Goal: Task Accomplishment & Management: Use online tool/utility

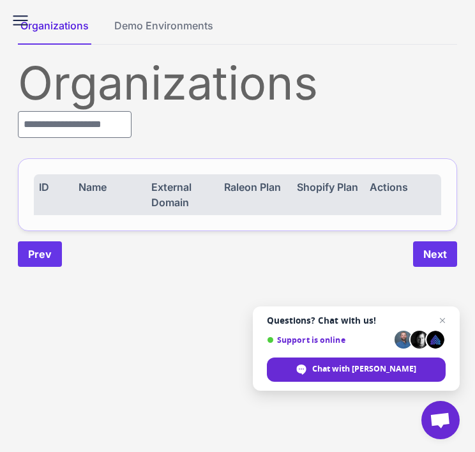
click at [15, 19] on icon at bounding box center [20, 20] width 20 height 20
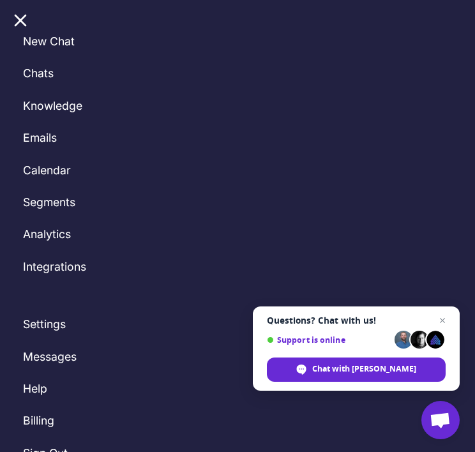
click at [22, 19] on line at bounding box center [20, 20] width 10 height 10
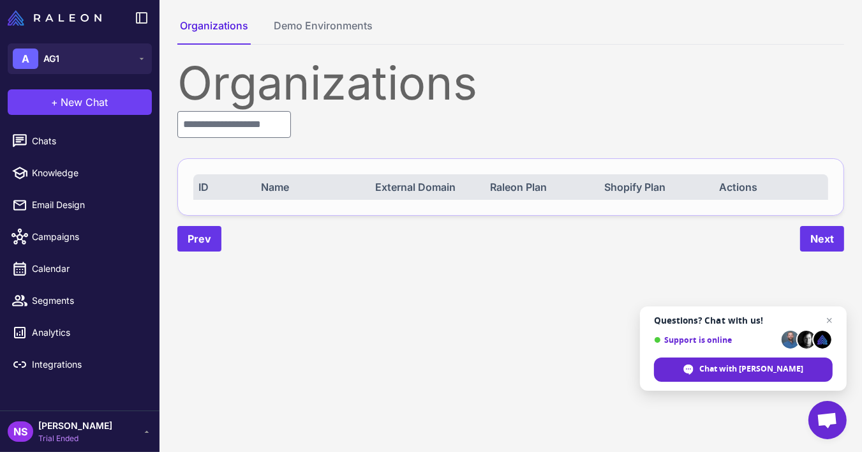
click at [74, 425] on span "[PERSON_NAME]" at bounding box center [75, 425] width 74 height 14
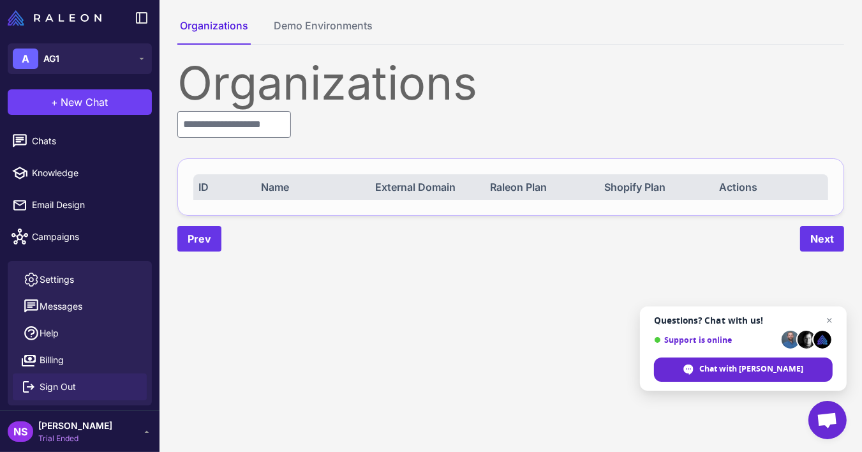
click at [71, 386] on span "Sign Out" at bounding box center [58, 387] width 36 height 14
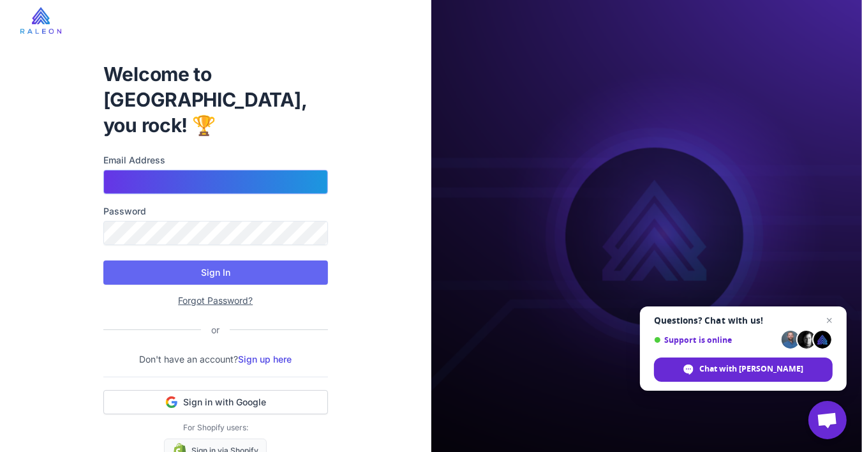
type input "**********"
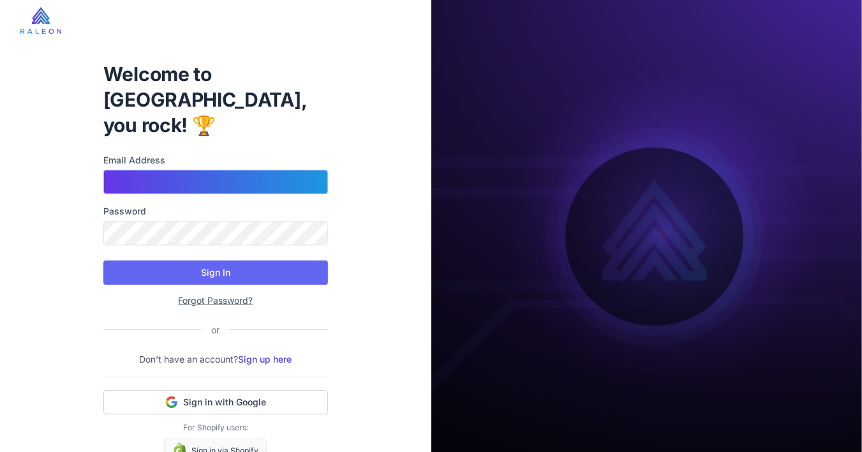
type input "**********"
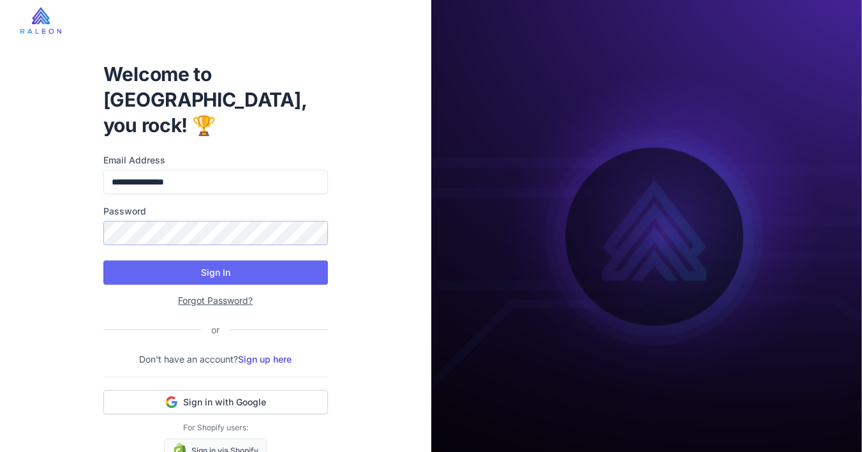
click at [103, 260] on button "Sign In" at bounding box center [215, 272] width 225 height 24
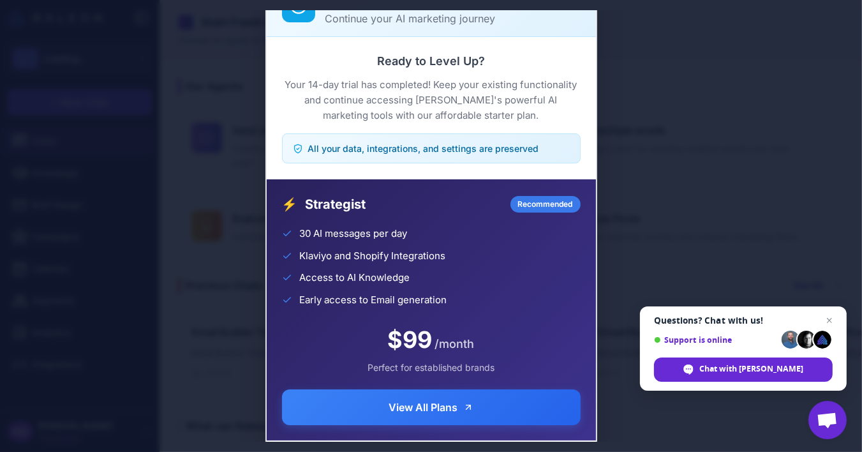
click at [84, 66] on div "Trial Complete Continue your AI marketing journey Ready to Level Up? Your 14-da…" at bounding box center [431, 225] width 862 height 431
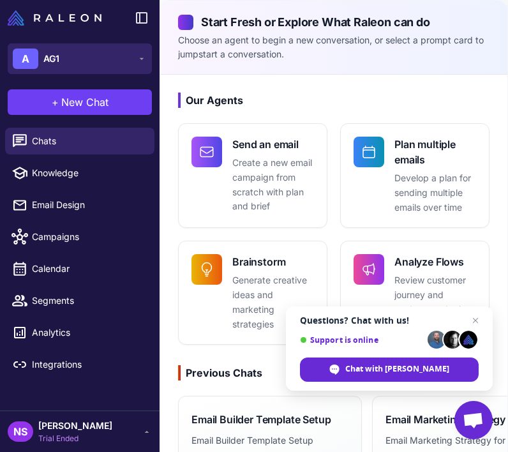
click at [82, 47] on button "A AG1" at bounding box center [80, 58] width 144 height 31
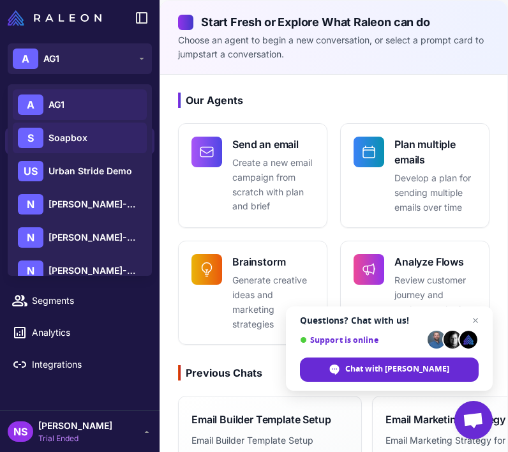
click at [97, 138] on div "S Soapbox" at bounding box center [80, 137] width 134 height 31
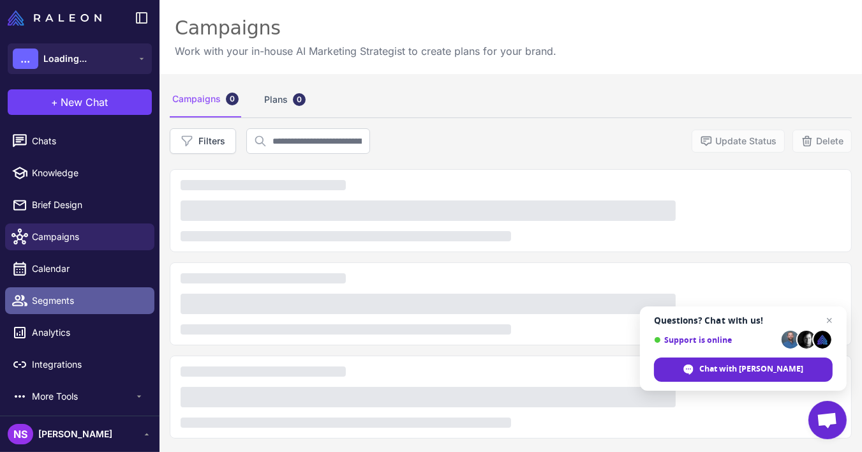
drag, startPoint x: 0, startPoint y: 0, endPoint x: 61, endPoint y: 301, distance: 307.2
click at [61, 301] on span "Segments" at bounding box center [88, 300] width 112 height 14
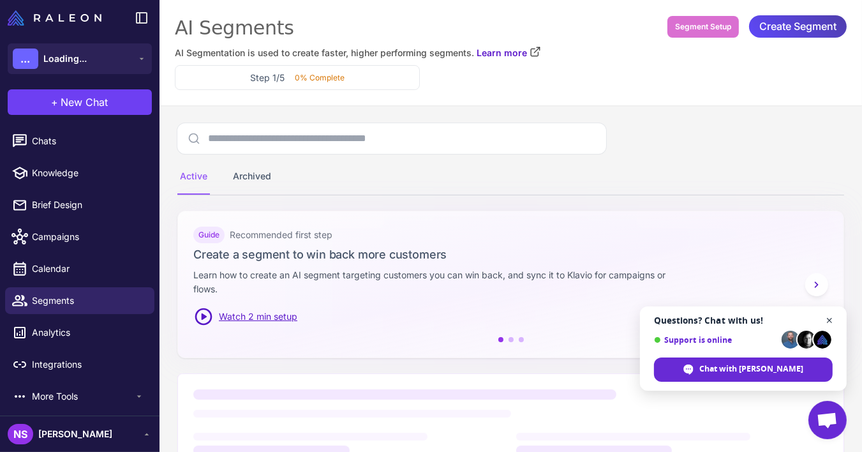
click at [829, 321] on span "Close chat" at bounding box center [830, 321] width 16 height 16
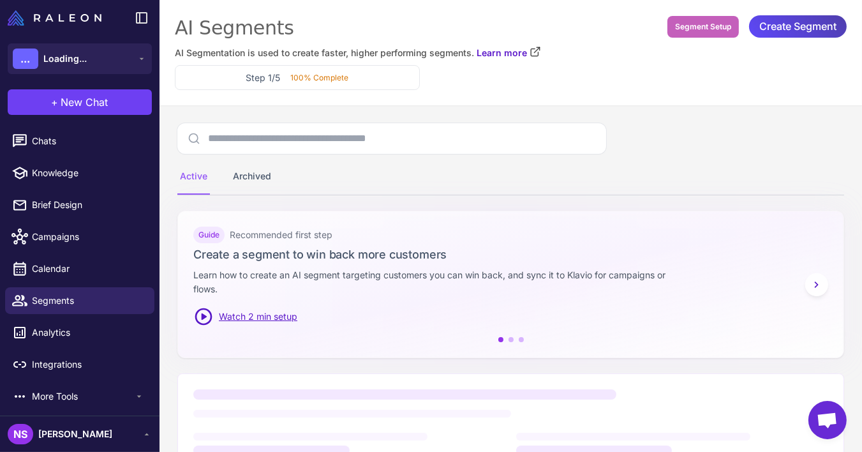
click at [694, 26] on span "Segment Setup" at bounding box center [703, 26] width 56 height 11
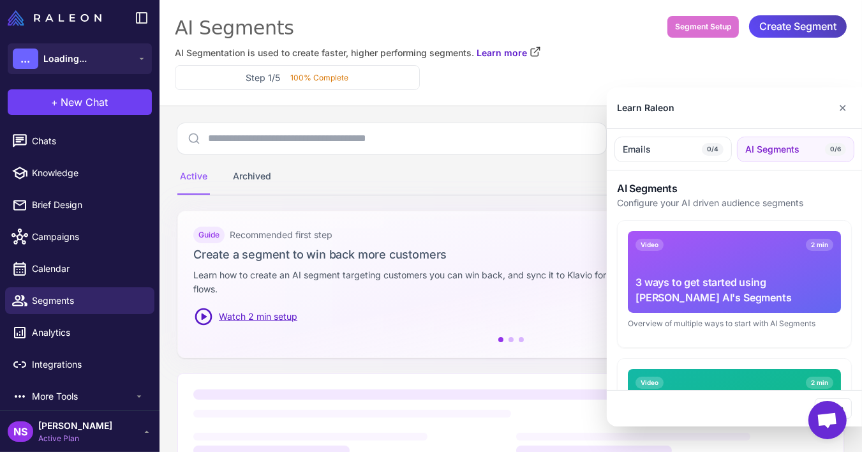
scroll to position [217, 0]
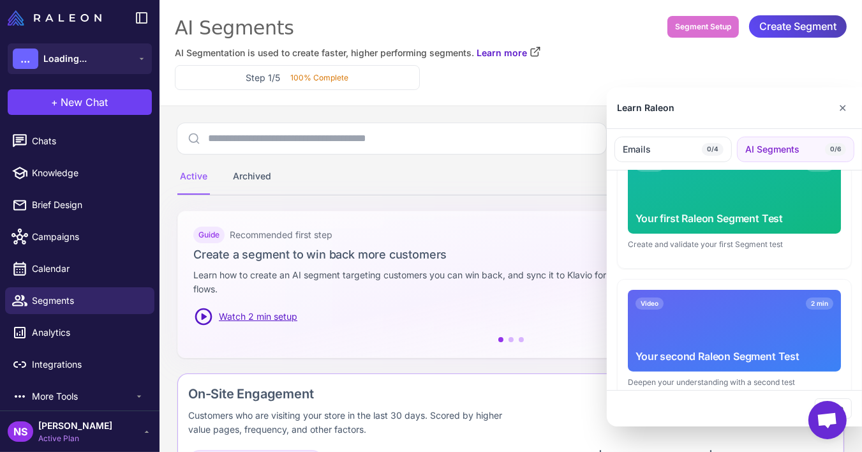
click at [716, 200] on div "Video 2 min Your first Raleon Segment Test" at bounding box center [734, 193] width 213 height 82
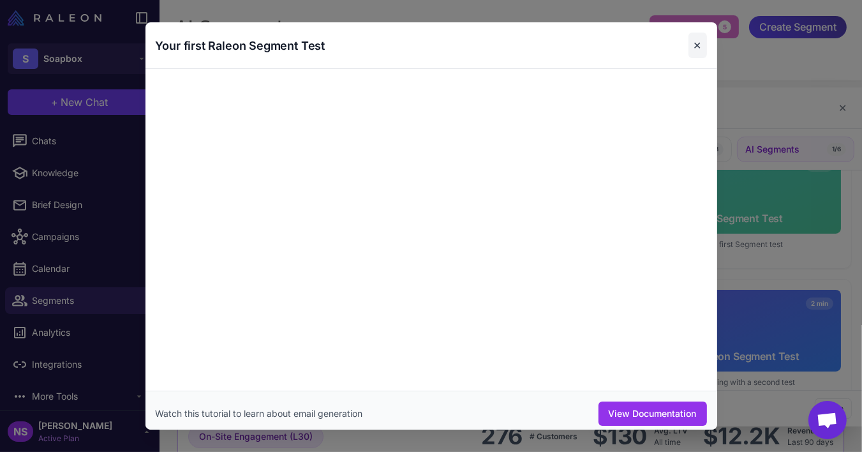
click at [697, 51] on button "✕" at bounding box center [697, 46] width 18 height 26
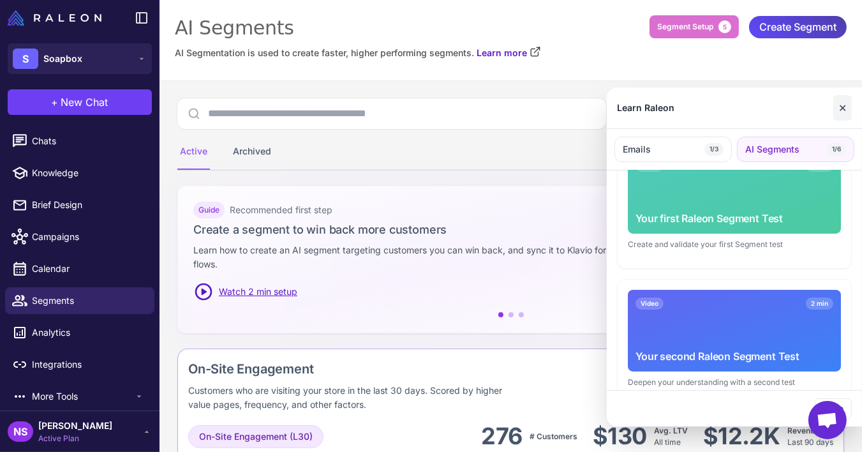
click at [837, 112] on button "✕" at bounding box center [842, 108] width 18 height 26
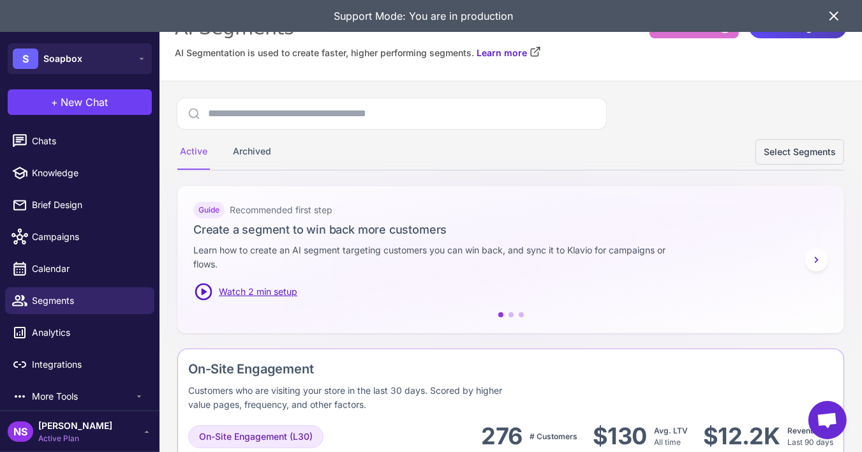
click at [832, 12] on icon at bounding box center [833, 15] width 15 height 15
